Goal: Navigation & Orientation: Find specific page/section

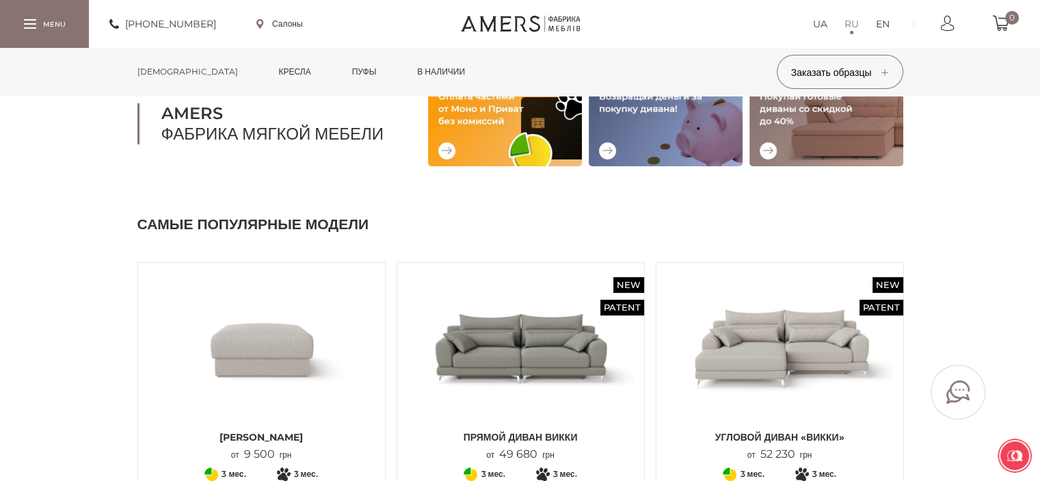
scroll to position [273, 0]
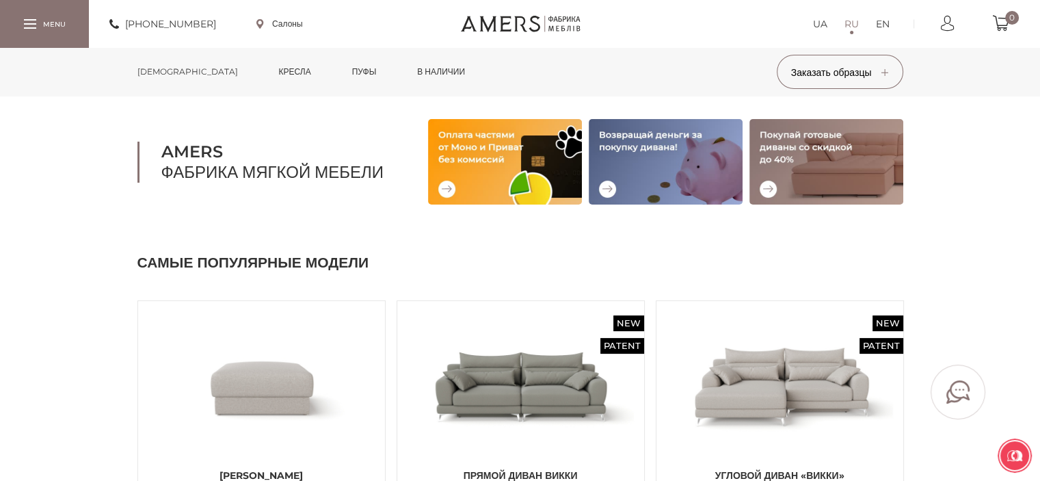
click at [269, 68] on link "Кресла" at bounding box center [295, 72] width 53 height 48
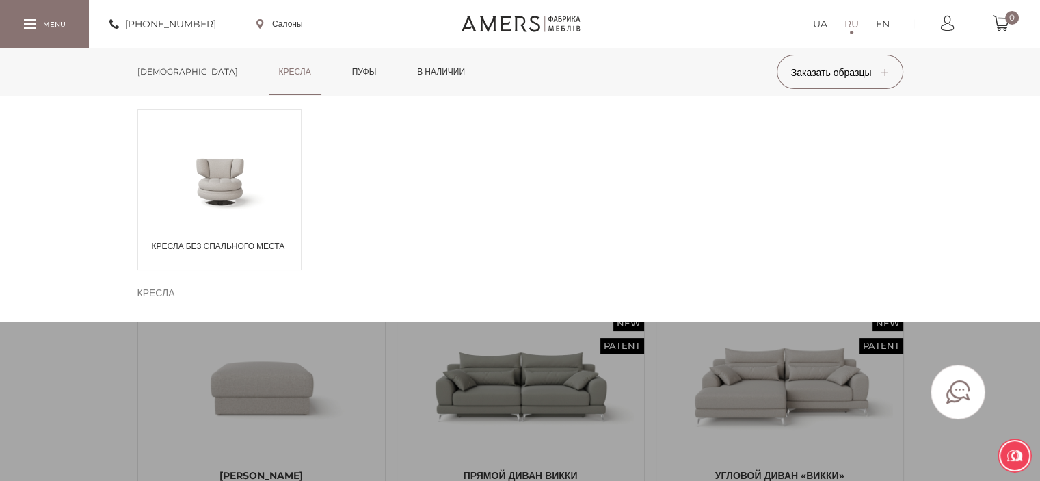
click at [227, 221] on div "Кресла без спального места" at bounding box center [219, 189] width 164 height 161
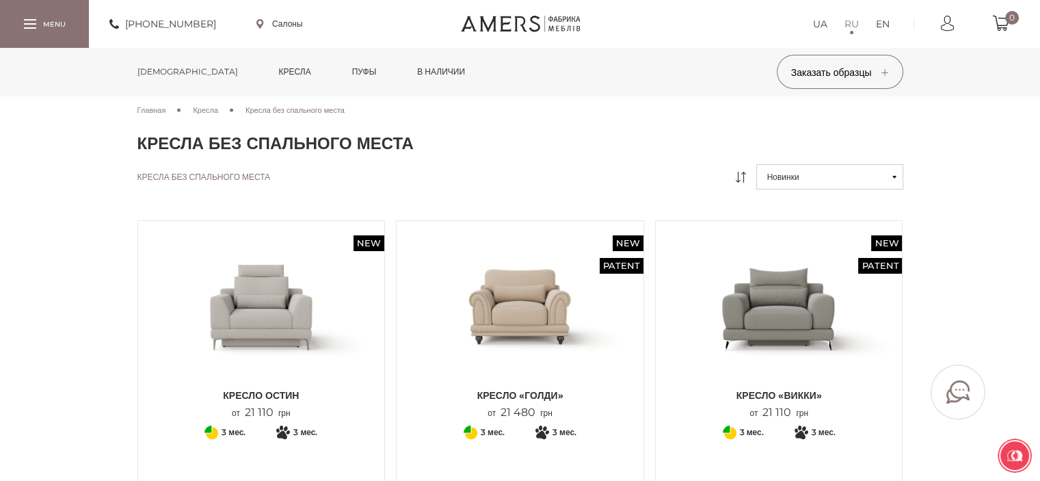
click at [178, 67] on link "[DEMOGRAPHIC_DATA]" at bounding box center [187, 72] width 121 height 48
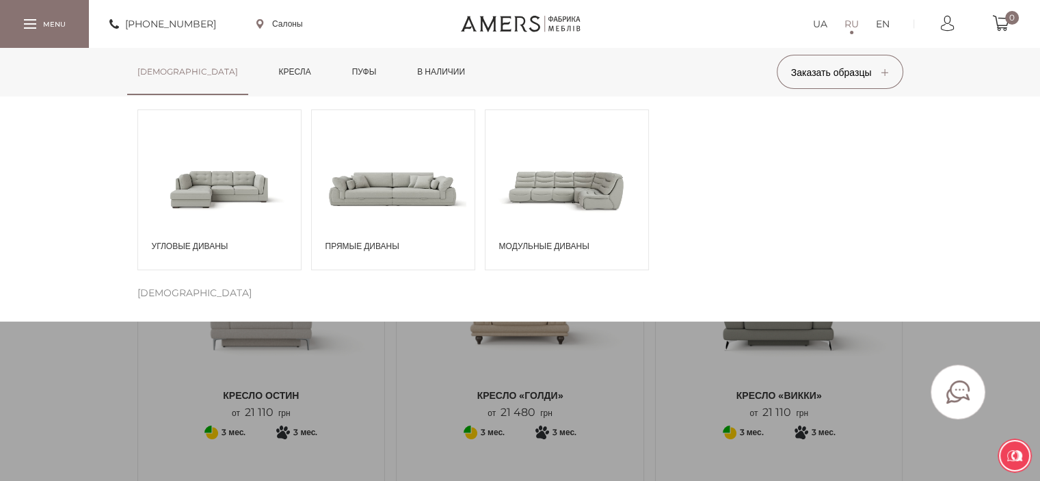
click at [554, 199] on span at bounding box center [566, 188] width 163 height 95
